Goal: Contribute content: Add original content to the website for others to see

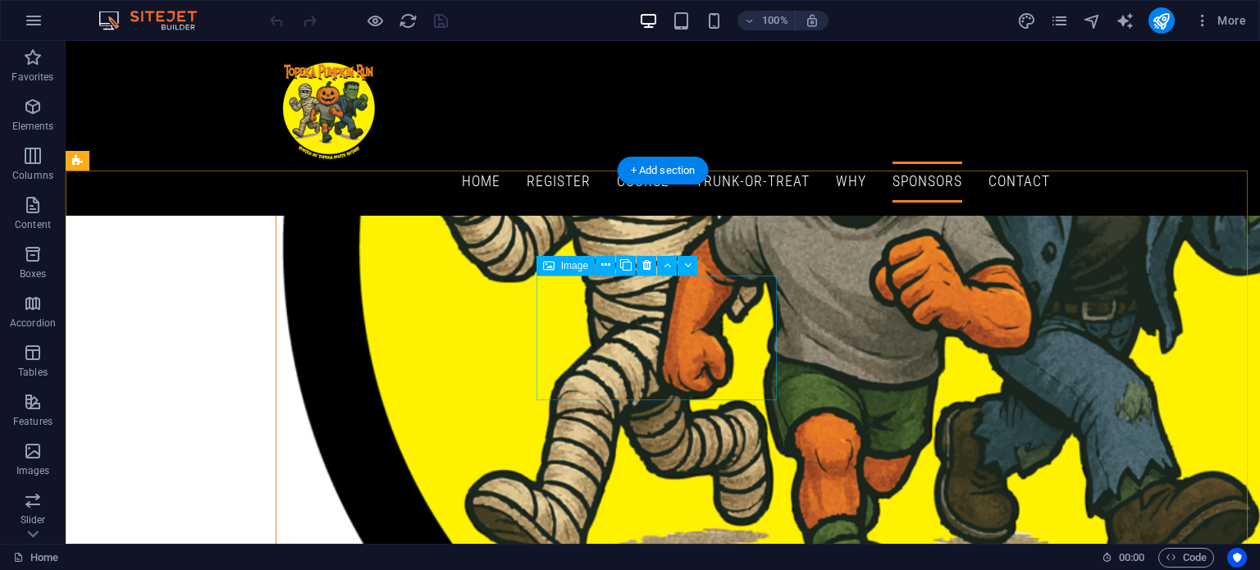
scroll to position [1102, 0]
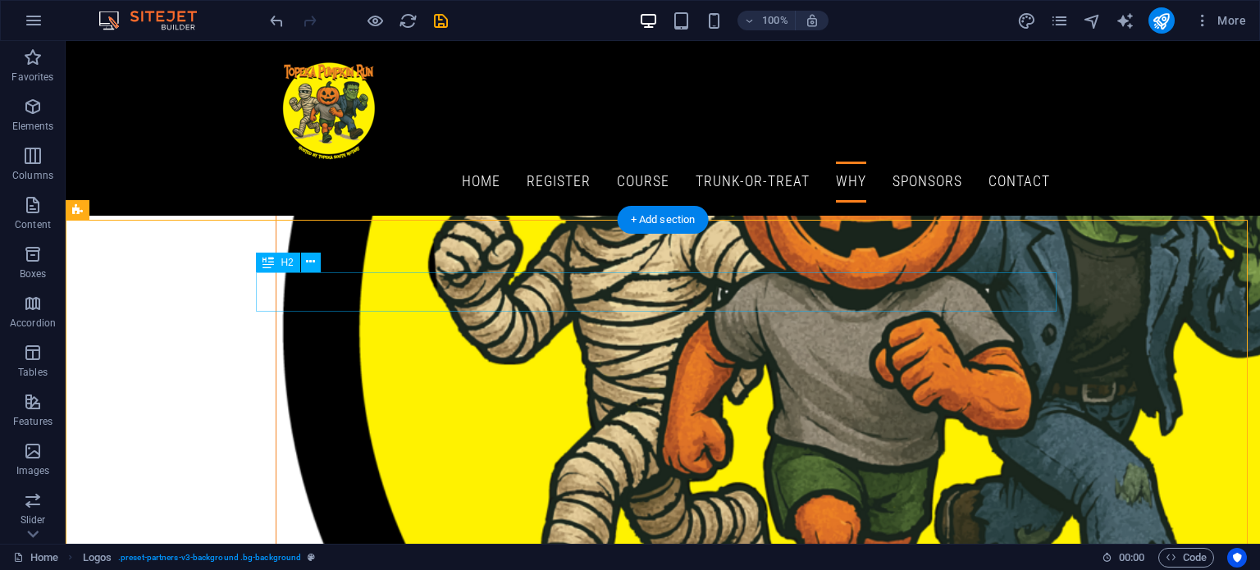
click at [309, 262] on icon at bounding box center [310, 261] width 9 height 17
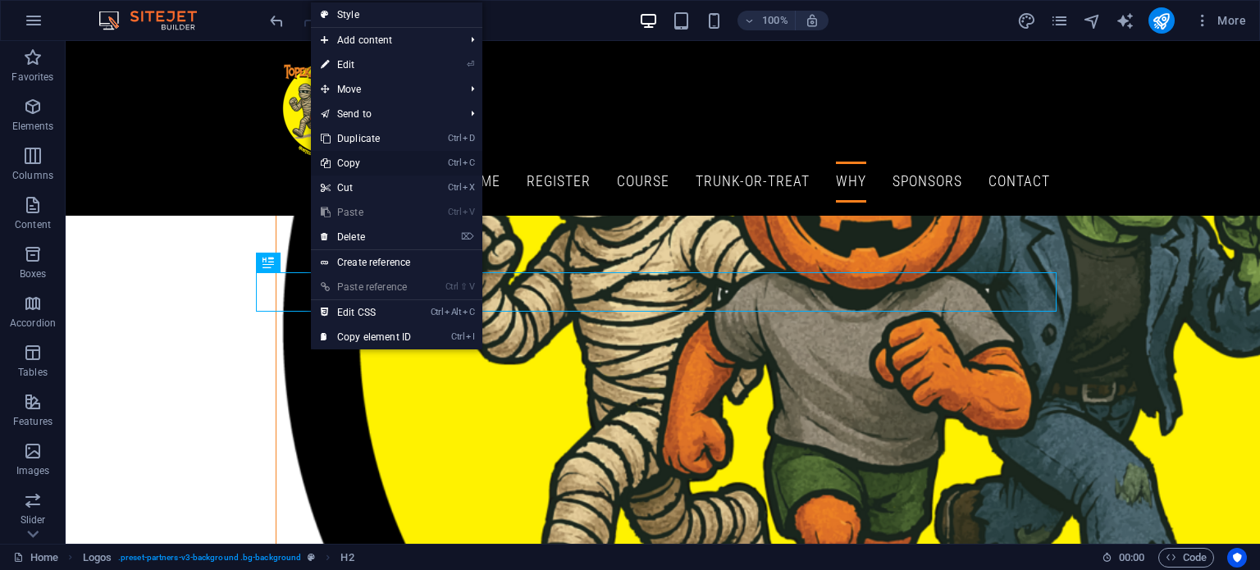
click at [355, 165] on link "Ctrl C Copy" at bounding box center [366, 163] width 110 height 25
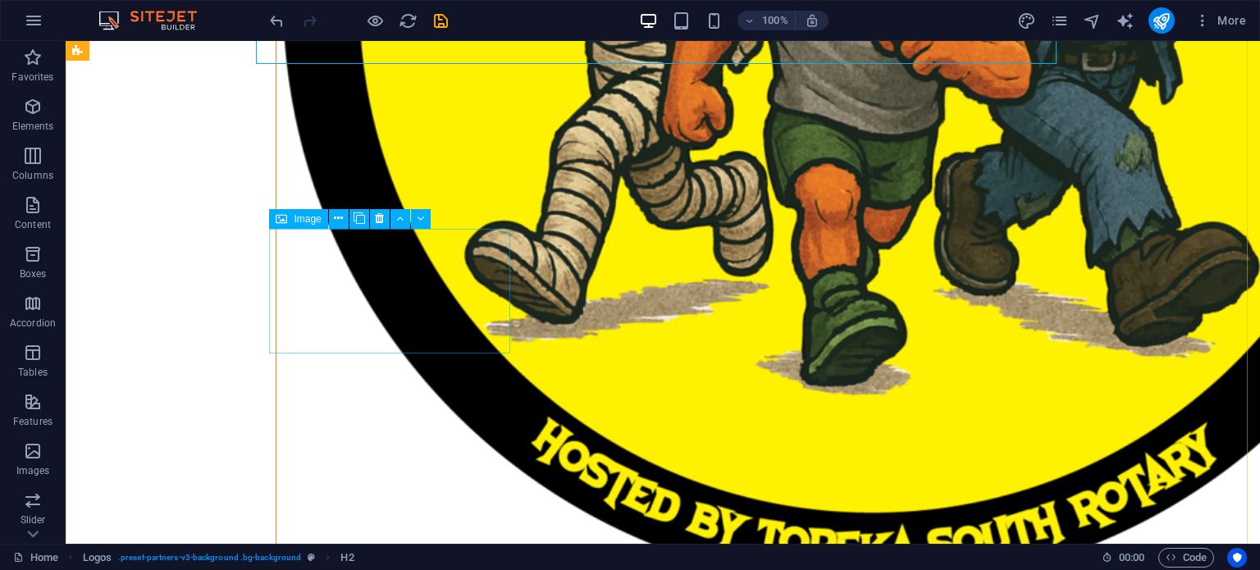
scroll to position [1594, 0]
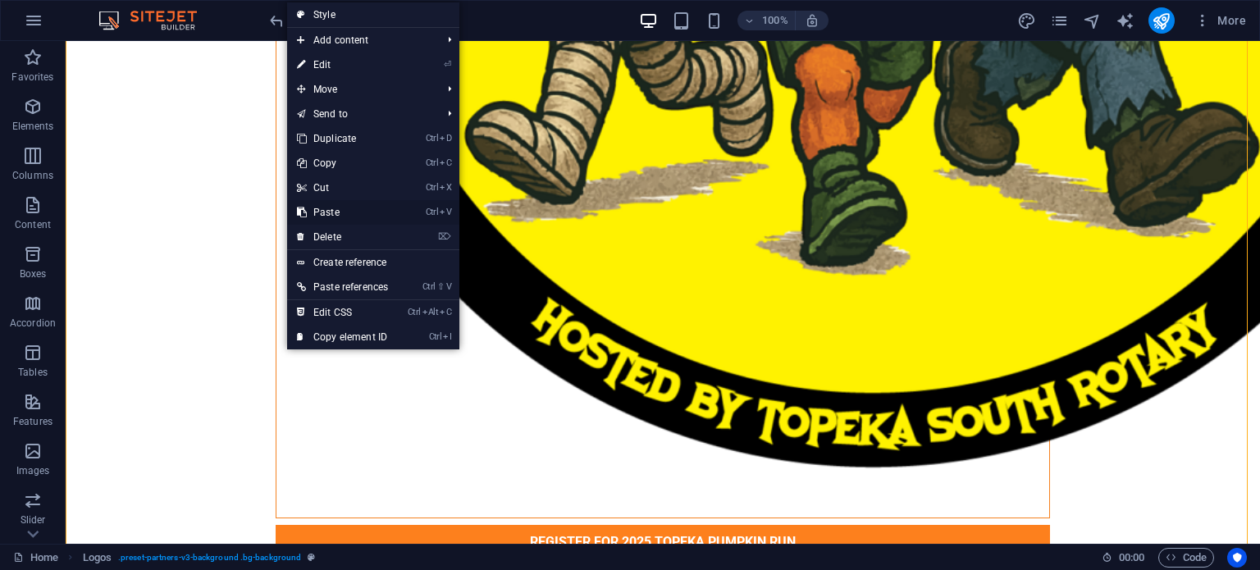
click at [328, 216] on link "Ctrl V Paste" at bounding box center [342, 212] width 111 height 25
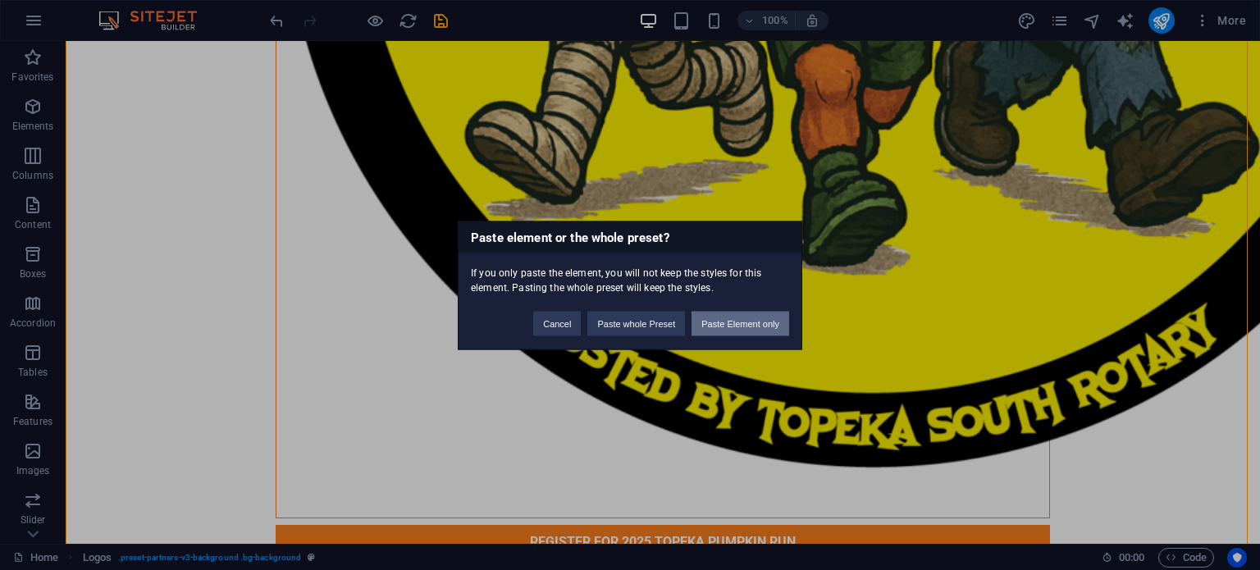
click at [727, 324] on button "Paste Element only" at bounding box center [740, 323] width 98 height 25
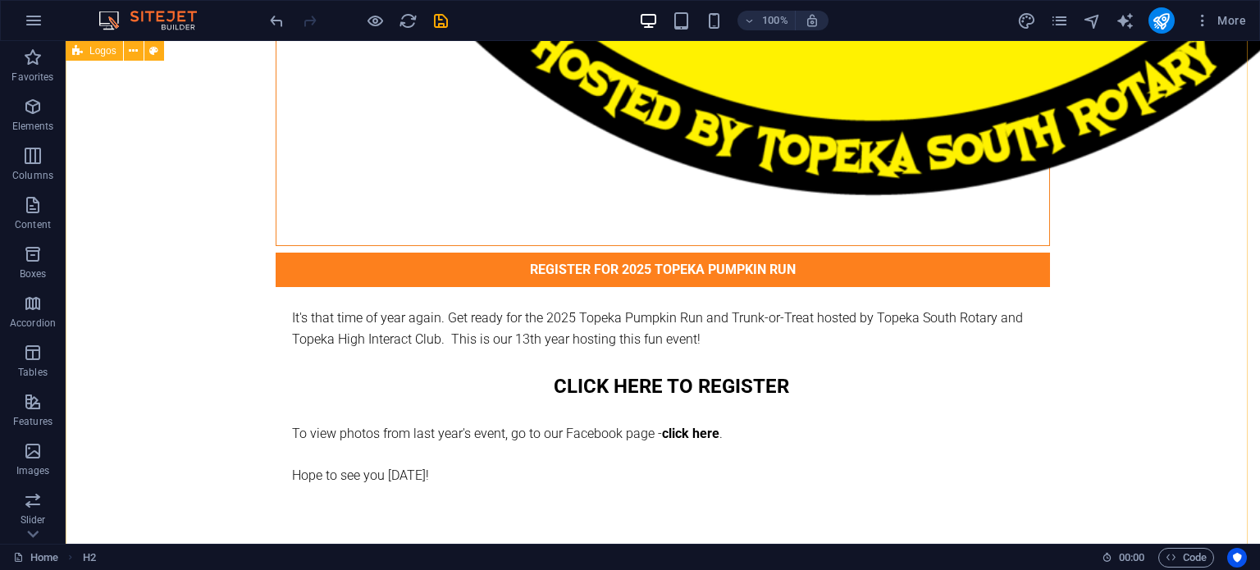
scroll to position [2227, 0]
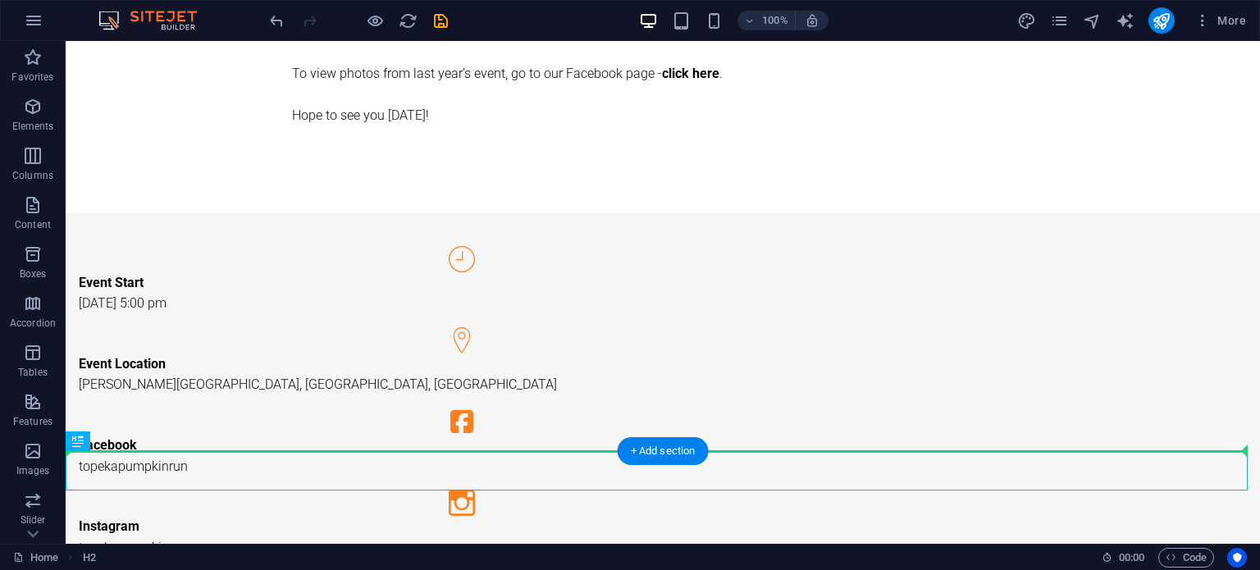
drag, startPoint x: 169, startPoint y: 484, endPoint x: 131, endPoint y: 130, distance: 355.5
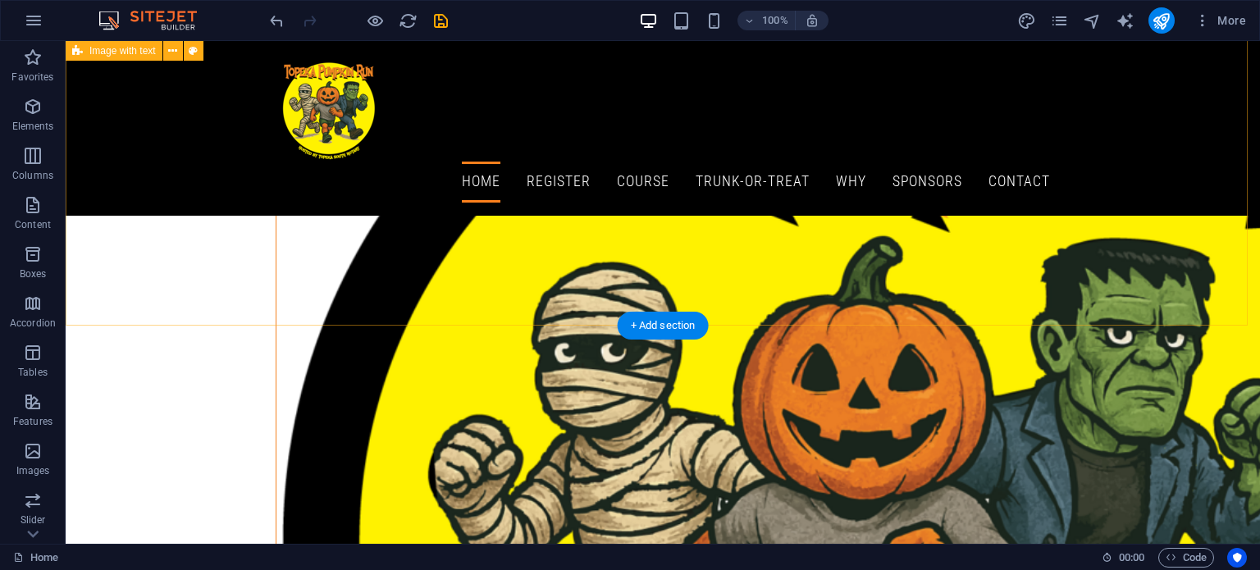
scroll to position [750, 0]
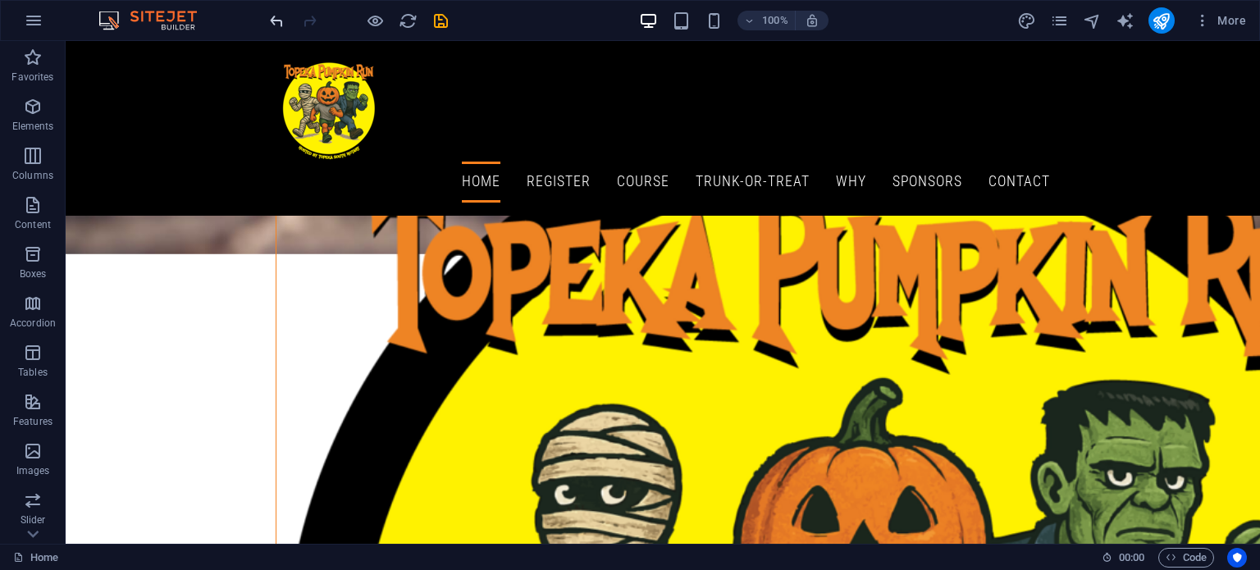
drag, startPoint x: 278, startPoint y: 25, endPoint x: 215, endPoint y: 37, distance: 64.2
click at [278, 25] on icon "undo" at bounding box center [276, 20] width 19 height 19
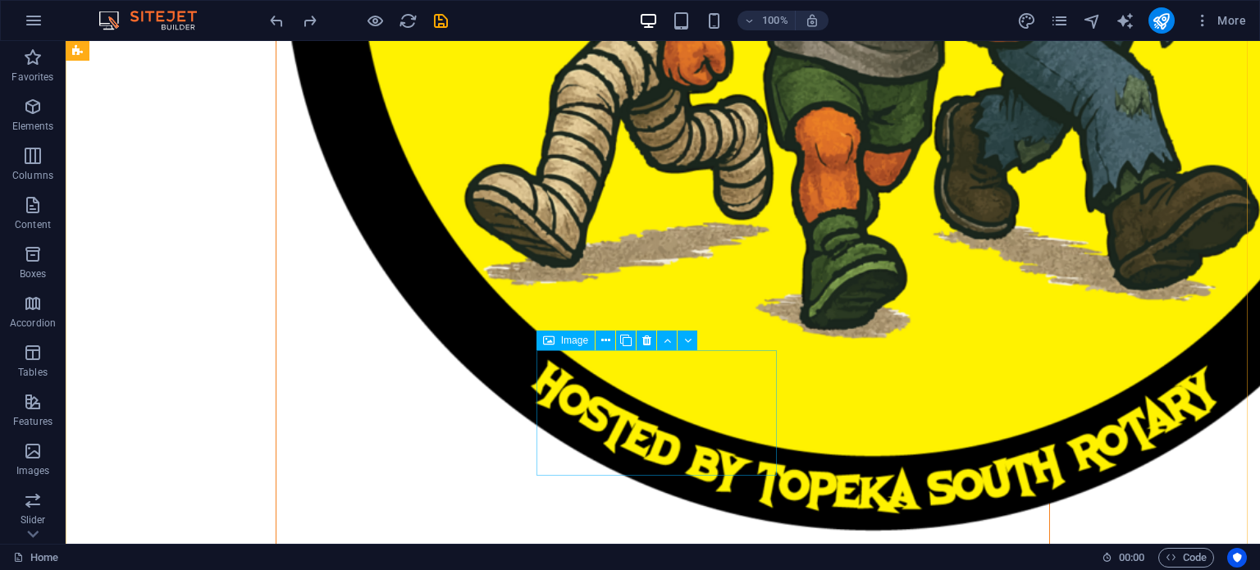
scroll to position [1695, 0]
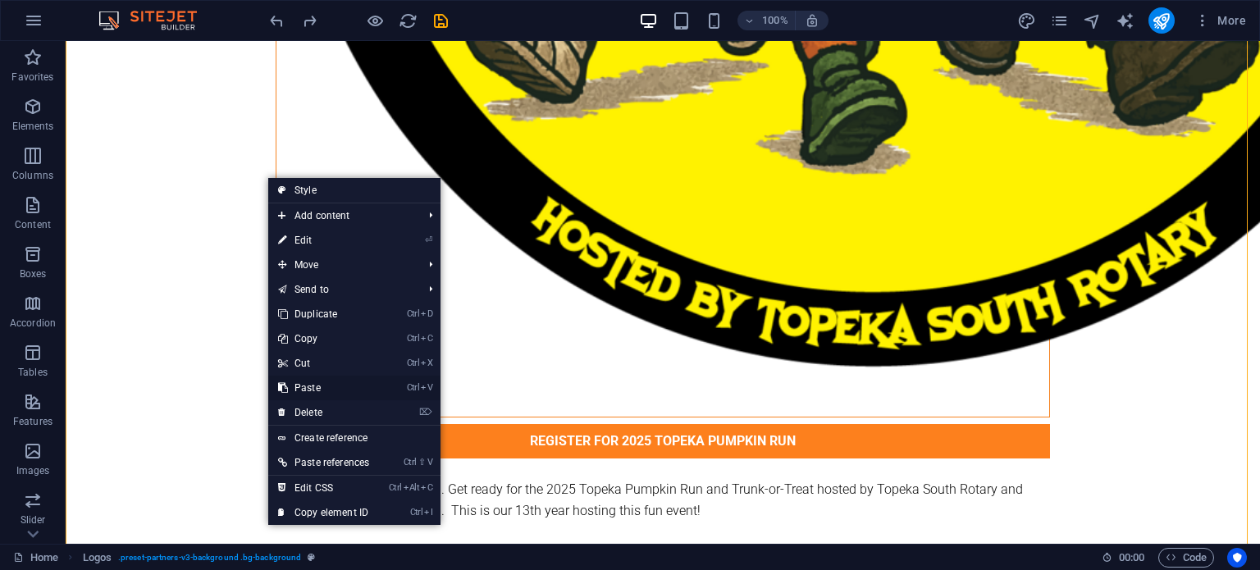
click at [331, 386] on link "Ctrl V Paste" at bounding box center [323, 388] width 111 height 25
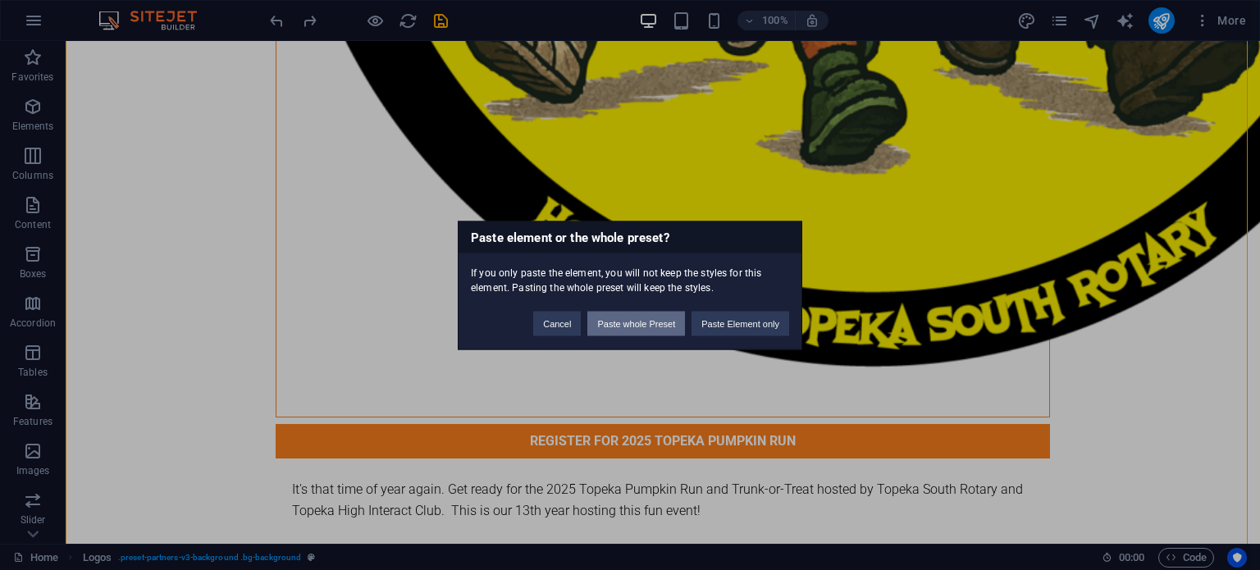
click at [633, 327] on button "Paste whole Preset" at bounding box center [636, 323] width 98 height 25
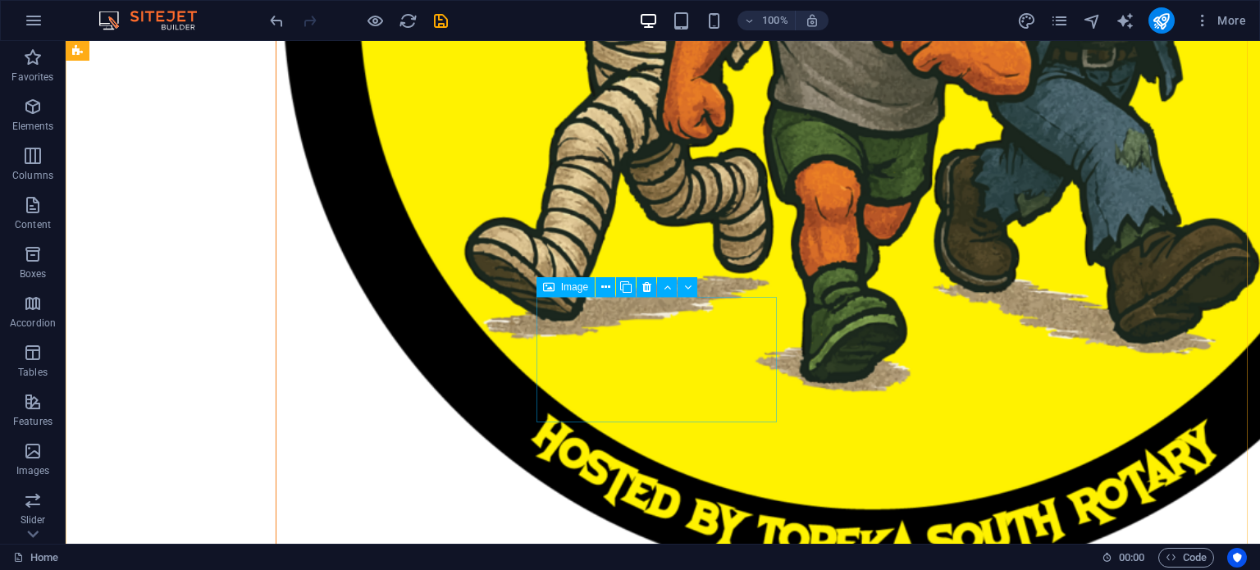
scroll to position [1575, 0]
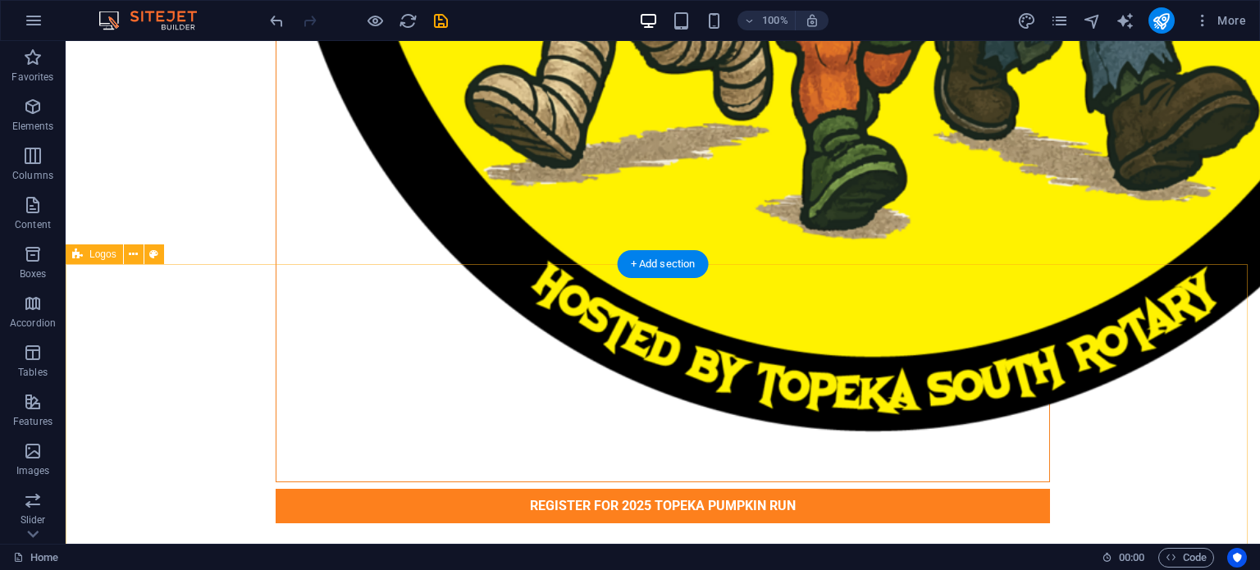
scroll to position [1657, 0]
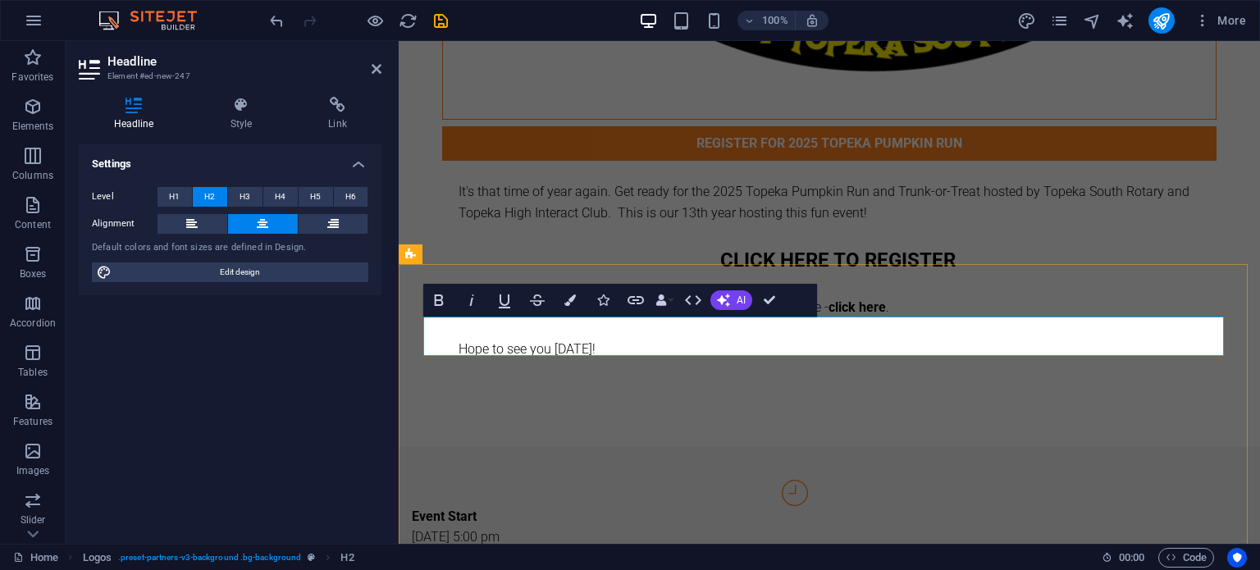
drag, startPoint x: 776, startPoint y: 335, endPoint x: 702, endPoint y: 340, distance: 74.0
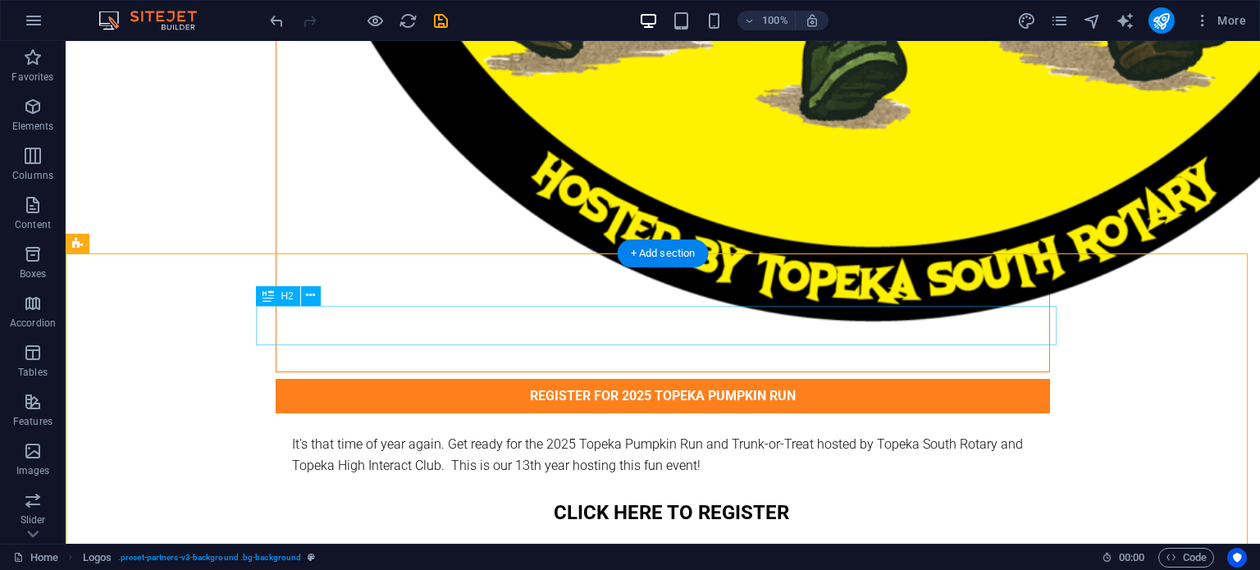
scroll to position [1903, 0]
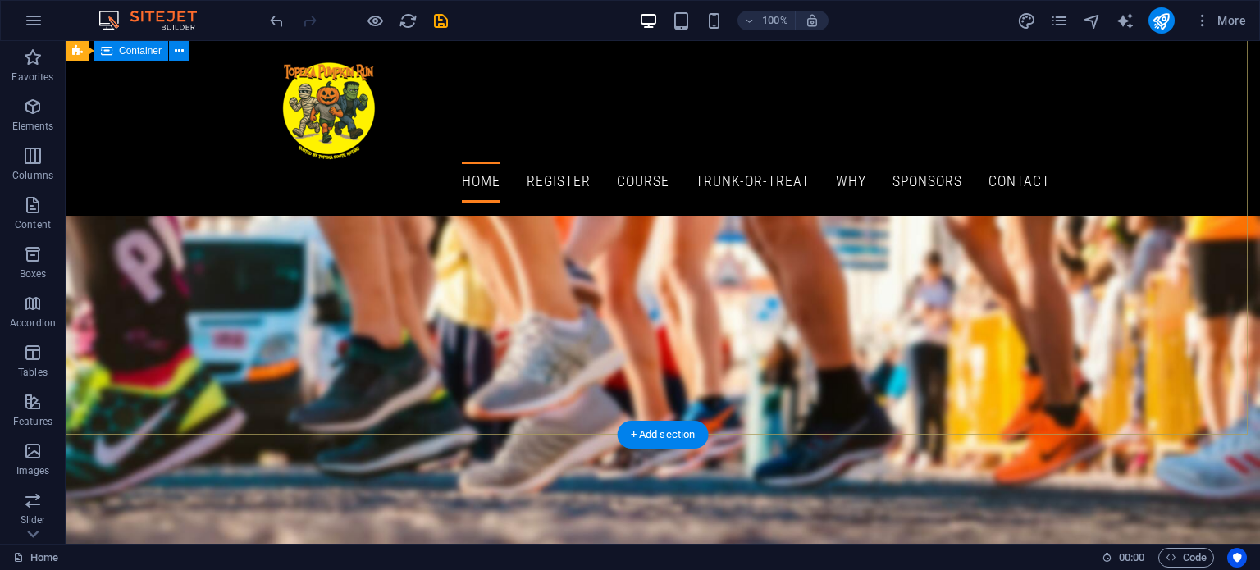
scroll to position [199, 0]
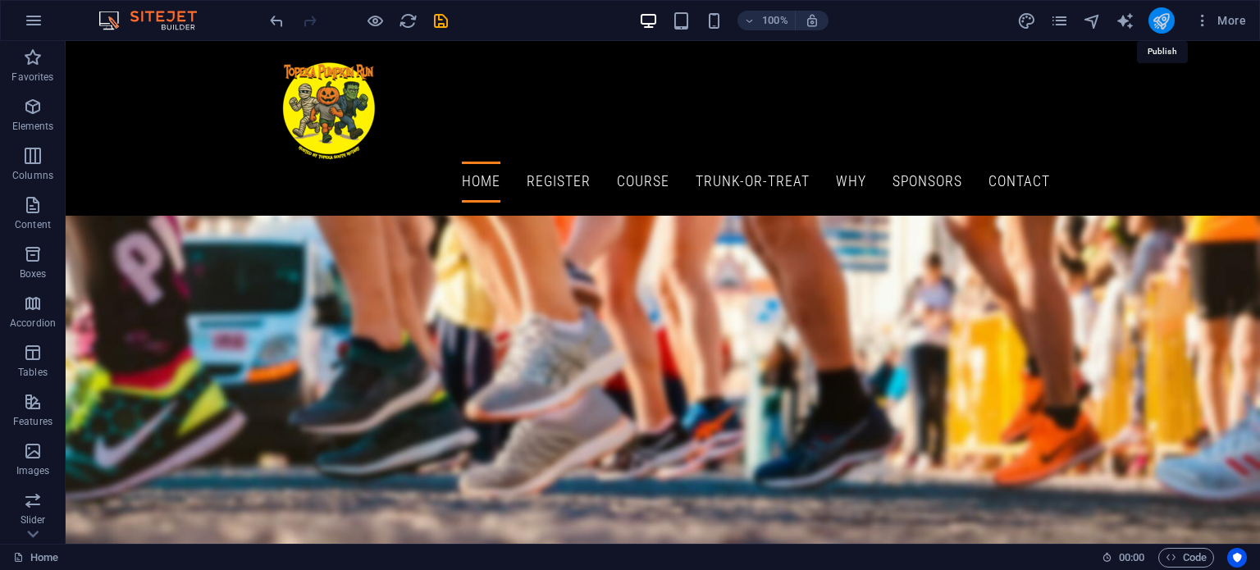
click at [1157, 18] on icon "publish" at bounding box center [1160, 20] width 19 height 19
